Goal: Navigation & Orientation: Find specific page/section

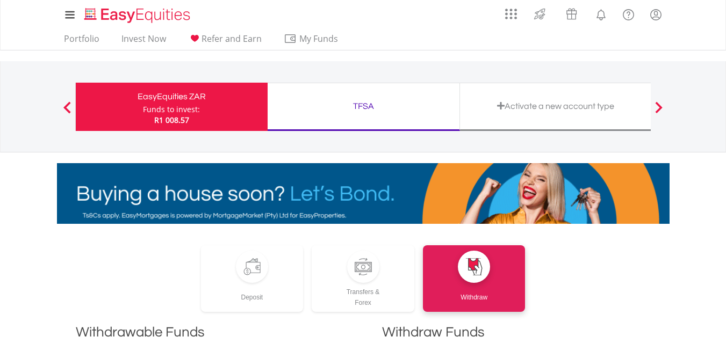
click at [356, 100] on div "TFSA" at bounding box center [363, 106] width 179 height 15
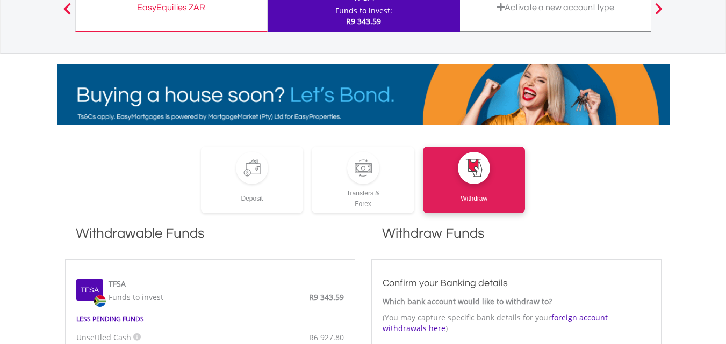
scroll to position [97, 0]
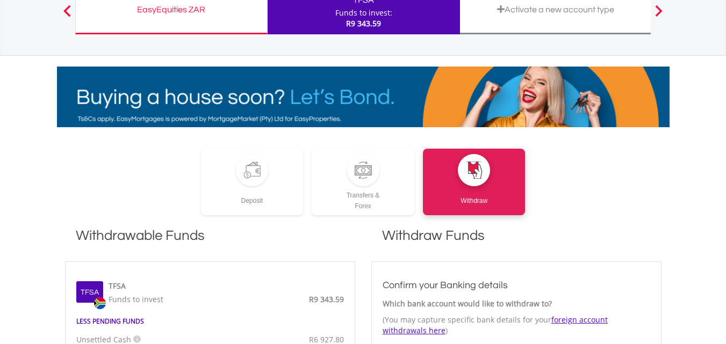
click at [158, 3] on div "EasyEquities ZAR" at bounding box center [171, 9] width 178 height 15
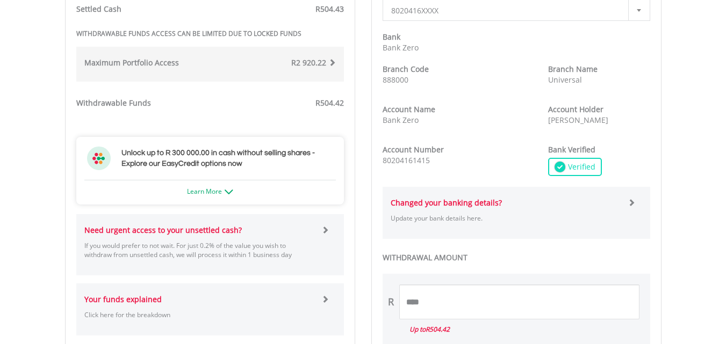
scroll to position [454, 0]
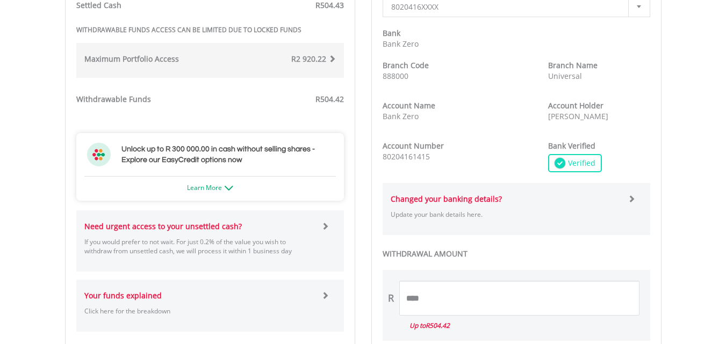
click at [327, 225] on span at bounding box center [325, 226] width 8 height 8
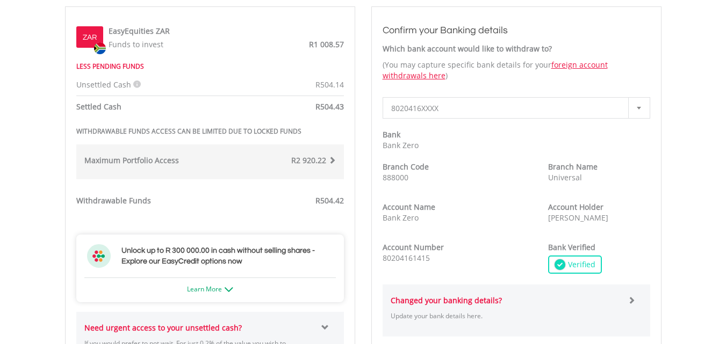
scroll to position [71, 0]
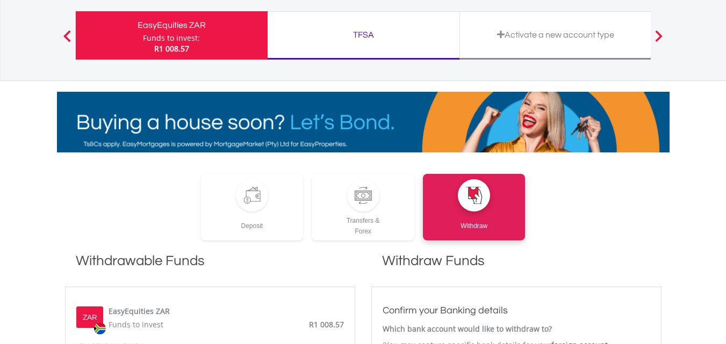
click at [419, 23] on div "TFSA Funds to invest: R1 008.57" at bounding box center [364, 35] width 192 height 48
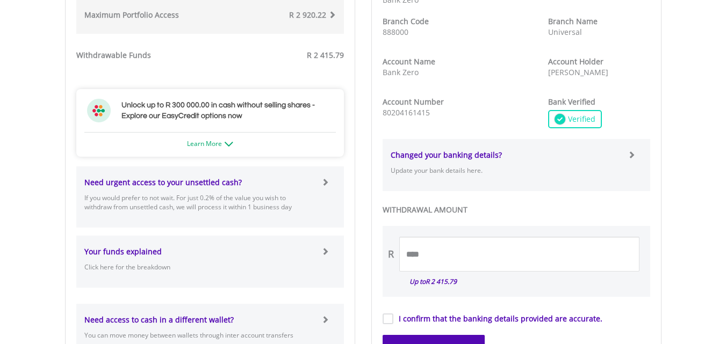
scroll to position [486, 0]
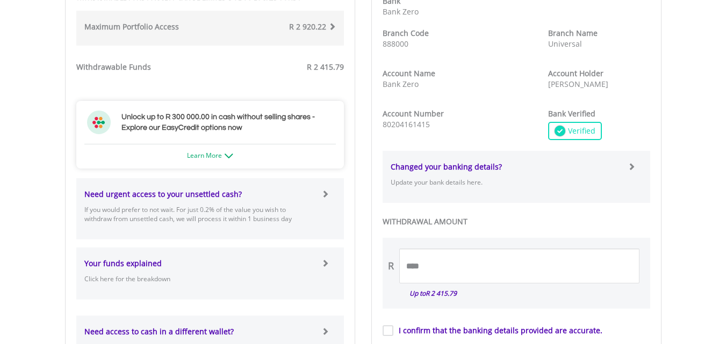
click at [321, 198] on span at bounding box center [325, 194] width 8 height 8
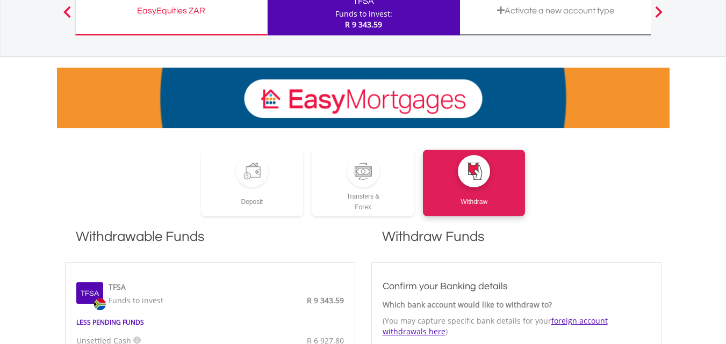
scroll to position [0, 0]
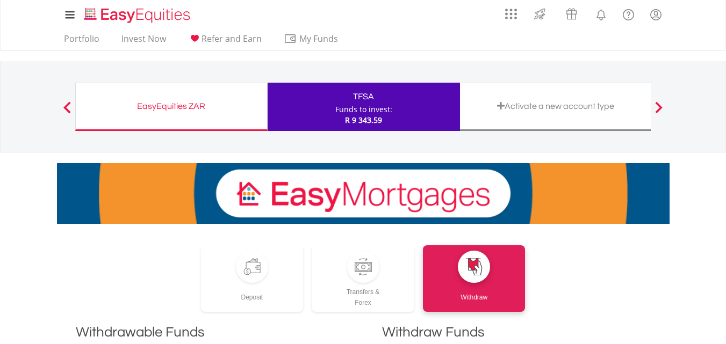
click at [167, 99] on div "EasyEquities ZAR" at bounding box center [171, 106] width 178 height 15
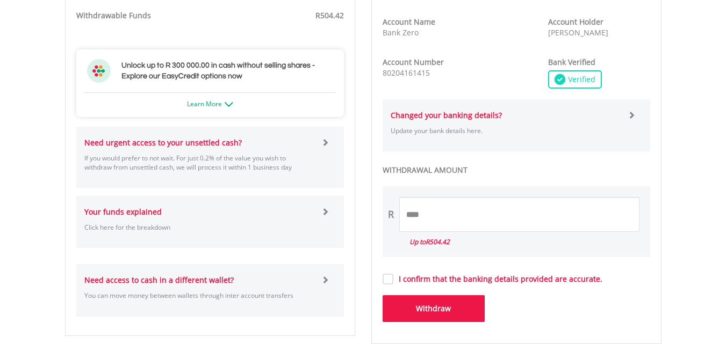
scroll to position [545, 0]
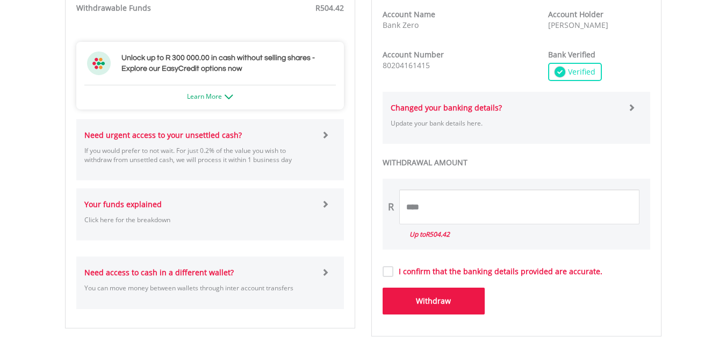
click at [326, 133] on span at bounding box center [325, 135] width 8 height 8
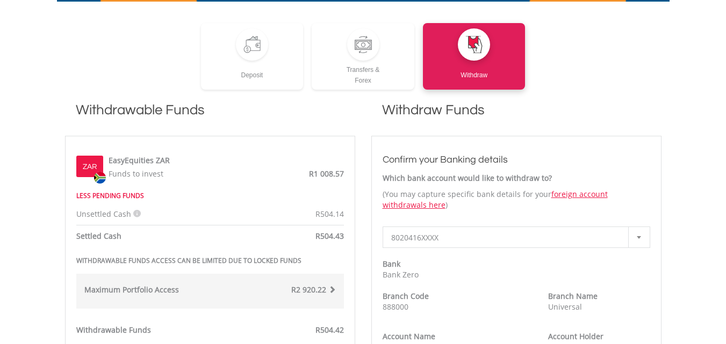
scroll to position [0, 0]
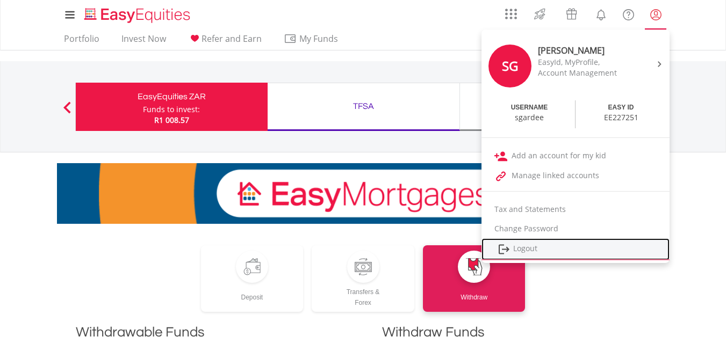
click at [527, 245] on link "Logout" at bounding box center [575, 250] width 188 height 22
